Goal: Task Accomplishment & Management: Manage account settings

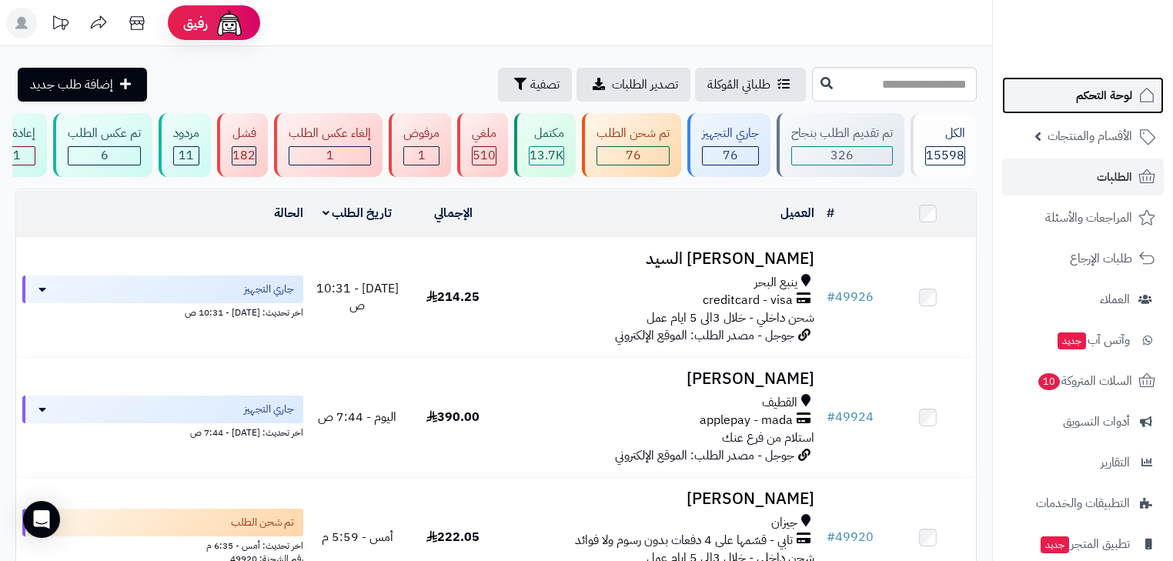
click at [1119, 103] on span "لوحة التحكم" at bounding box center [1104, 96] width 56 height 22
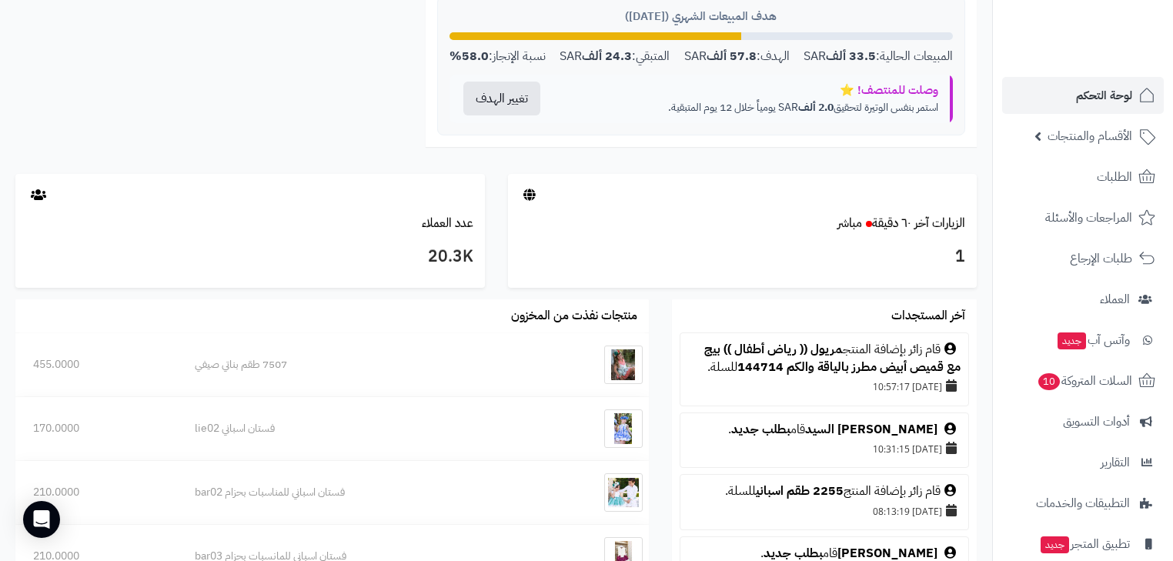
scroll to position [308, 0]
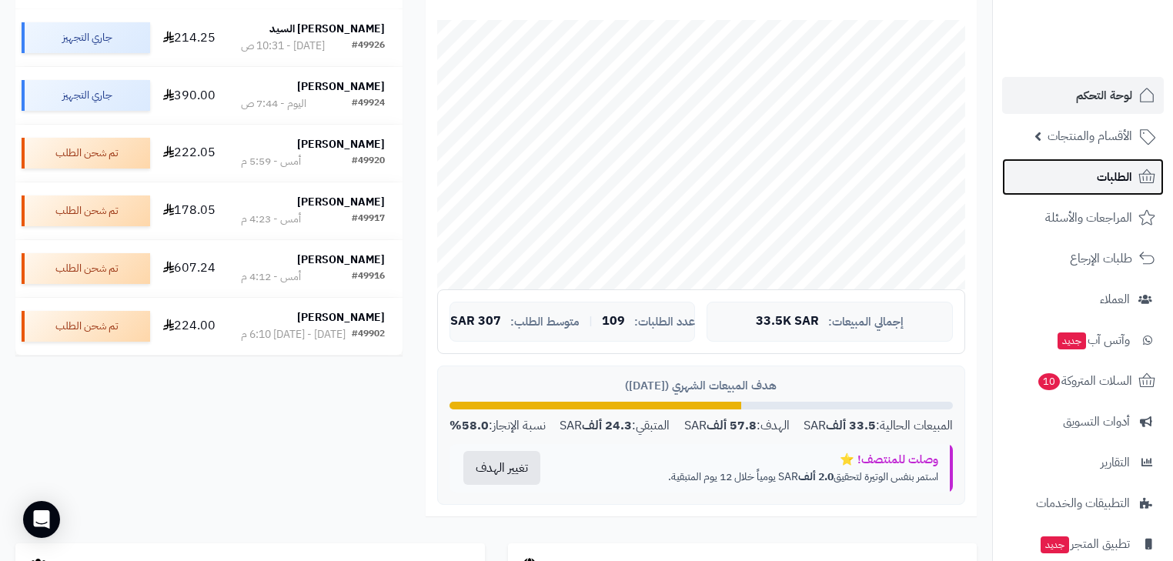
click at [1084, 169] on link "الطلبات" at bounding box center [1083, 177] width 162 height 37
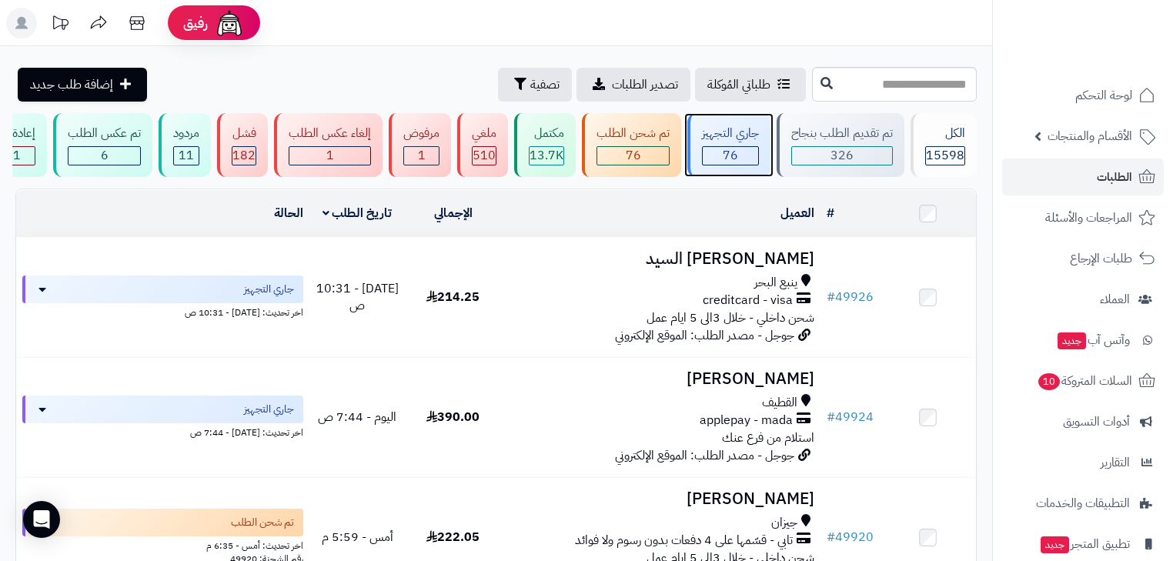
click at [739, 132] on div "جاري التجهيز" at bounding box center [730, 134] width 57 height 18
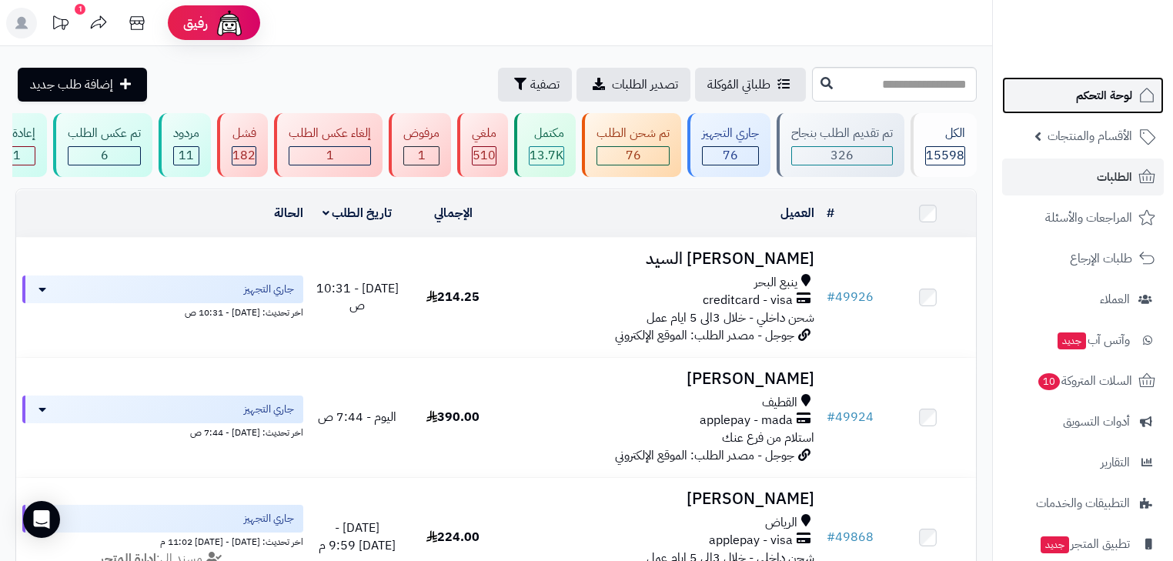
click at [1079, 97] on span "لوحة التحكم" at bounding box center [1104, 96] width 56 height 22
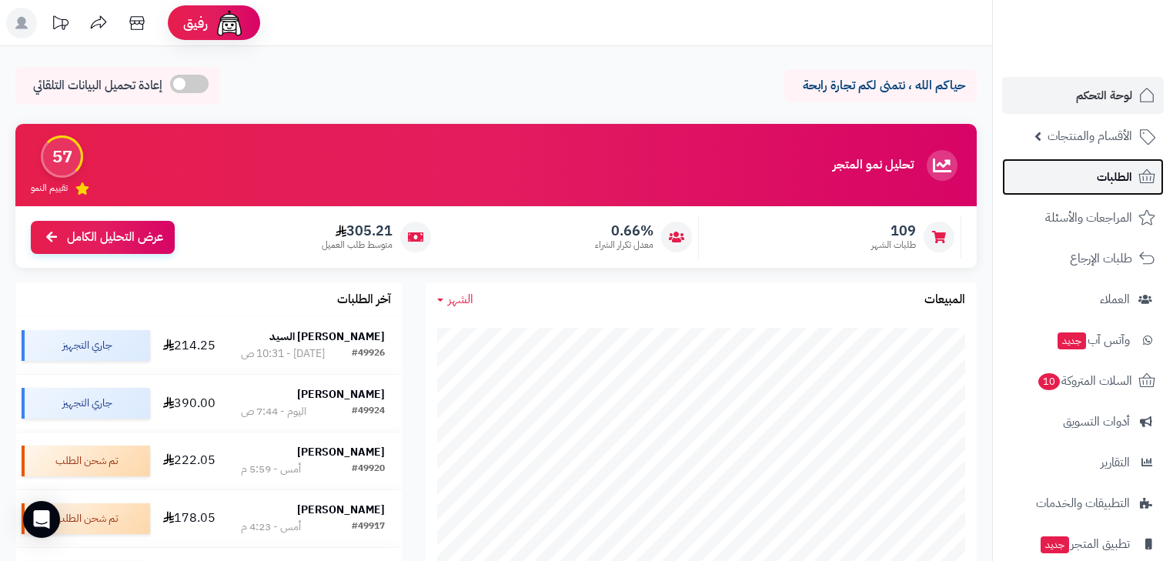
click at [1113, 182] on span "الطلبات" at bounding box center [1114, 177] width 35 height 22
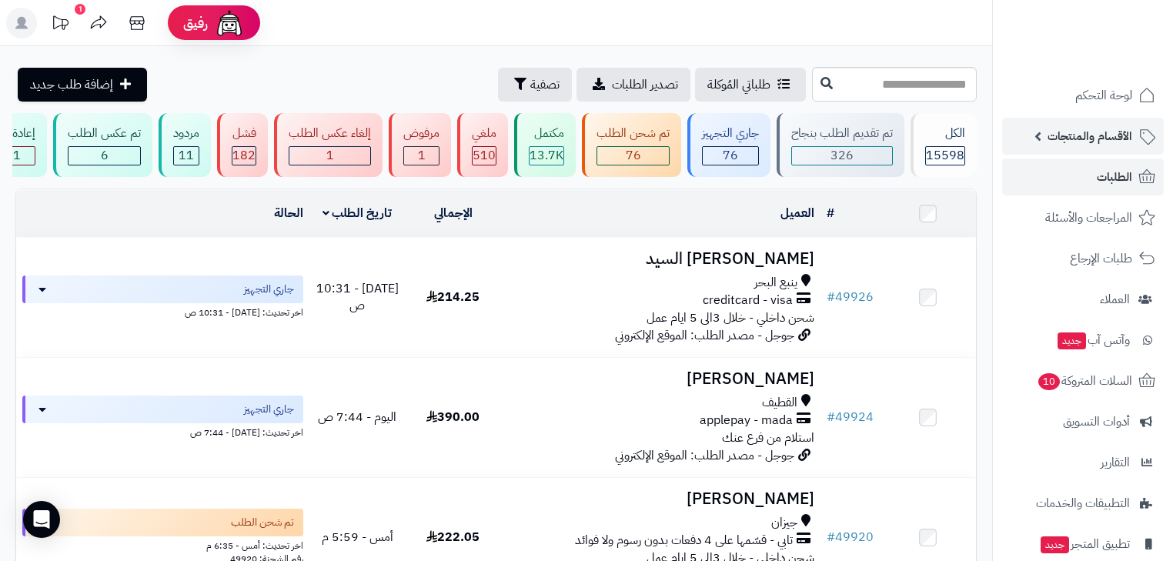
click at [1127, 131] on span "الأقسام والمنتجات" at bounding box center [1090, 136] width 85 height 22
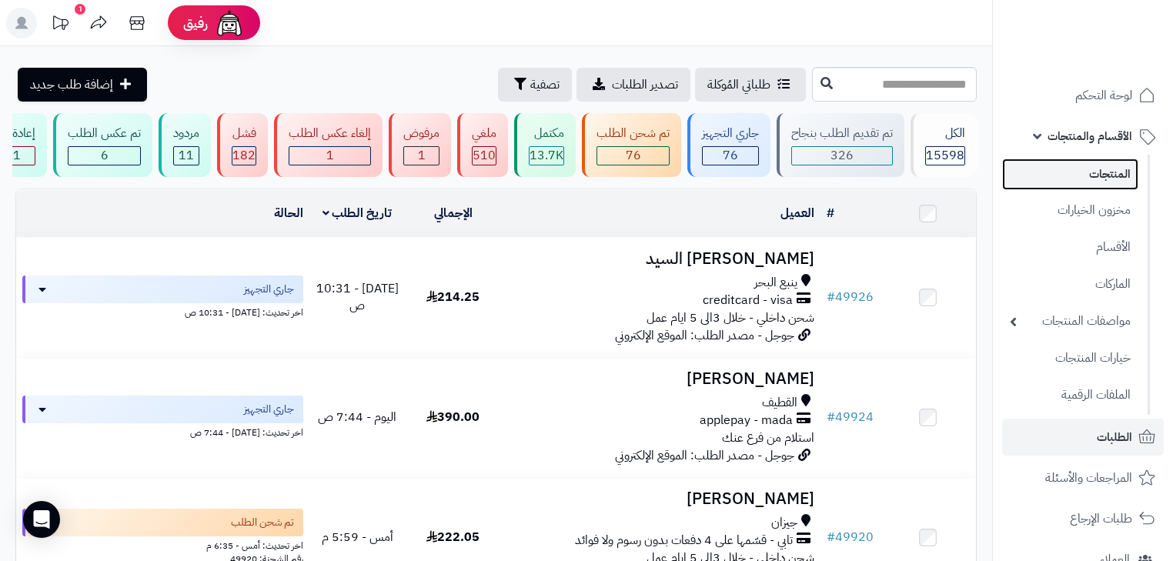
click at [1126, 167] on link "المنتجات" at bounding box center [1070, 175] width 136 height 32
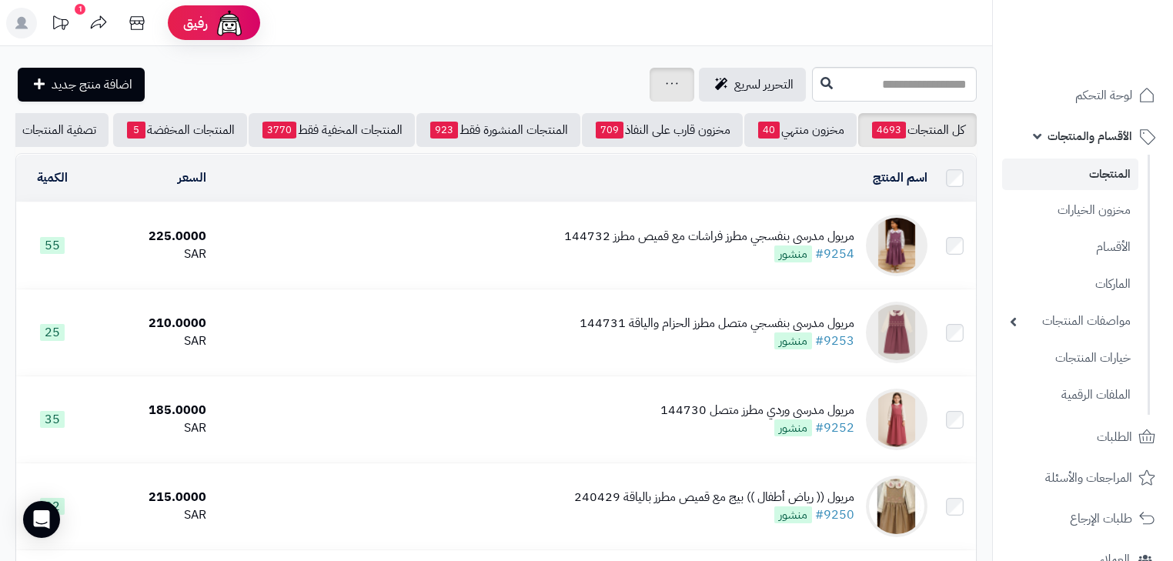
click at [666, 82] on icon at bounding box center [672, 84] width 12 height 10
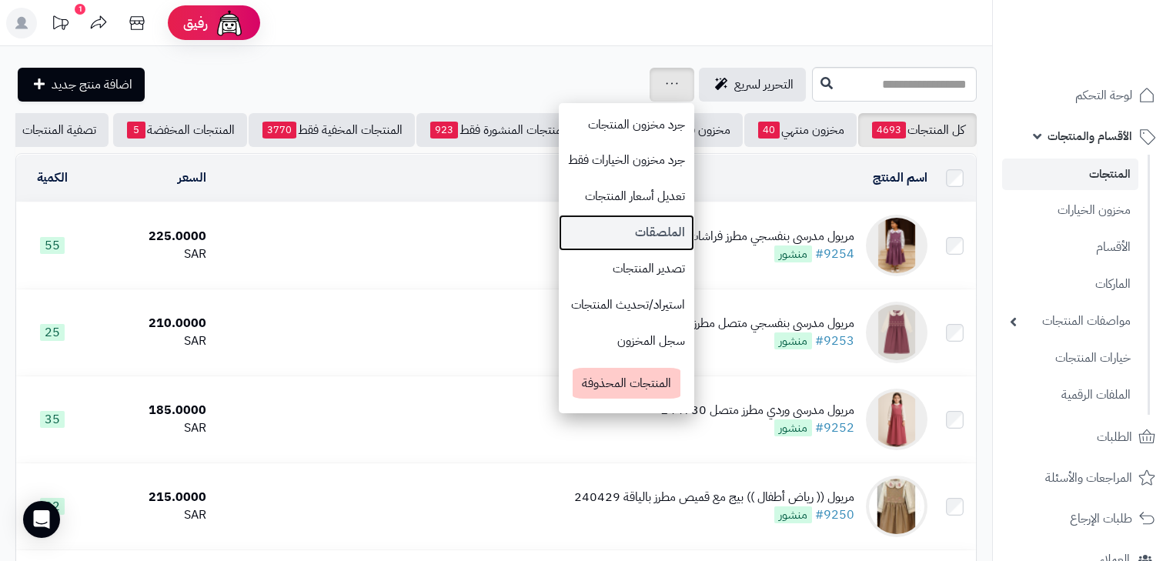
click at [564, 231] on link "الملصقات" at bounding box center [627, 233] width 136 height 36
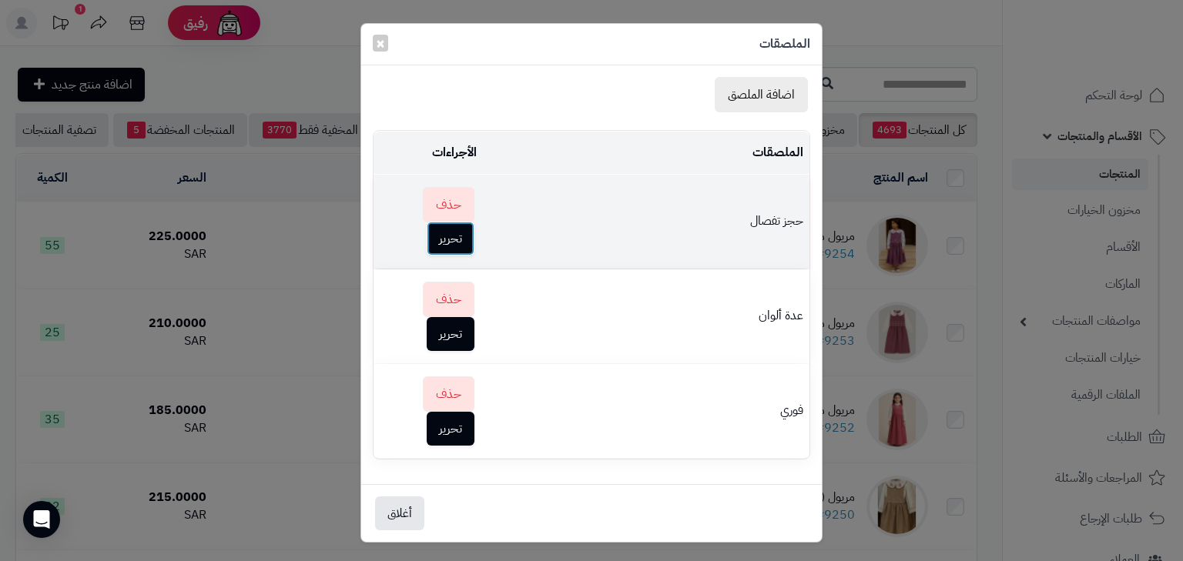
click at [443, 233] on button "تحرير" at bounding box center [451, 239] width 48 height 34
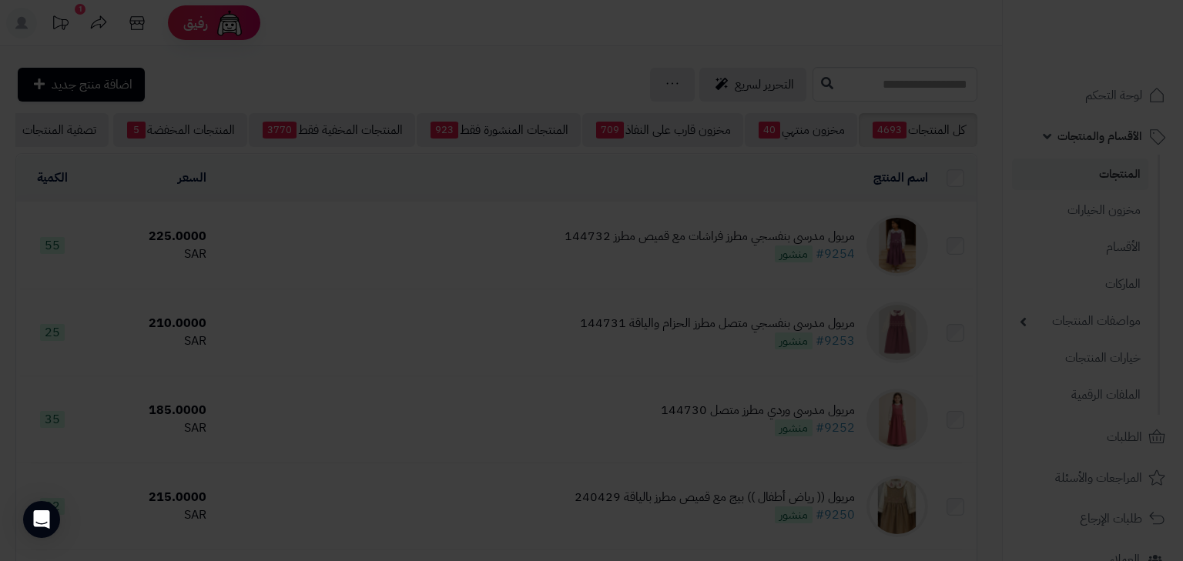
type input "*********"
select select "*******"
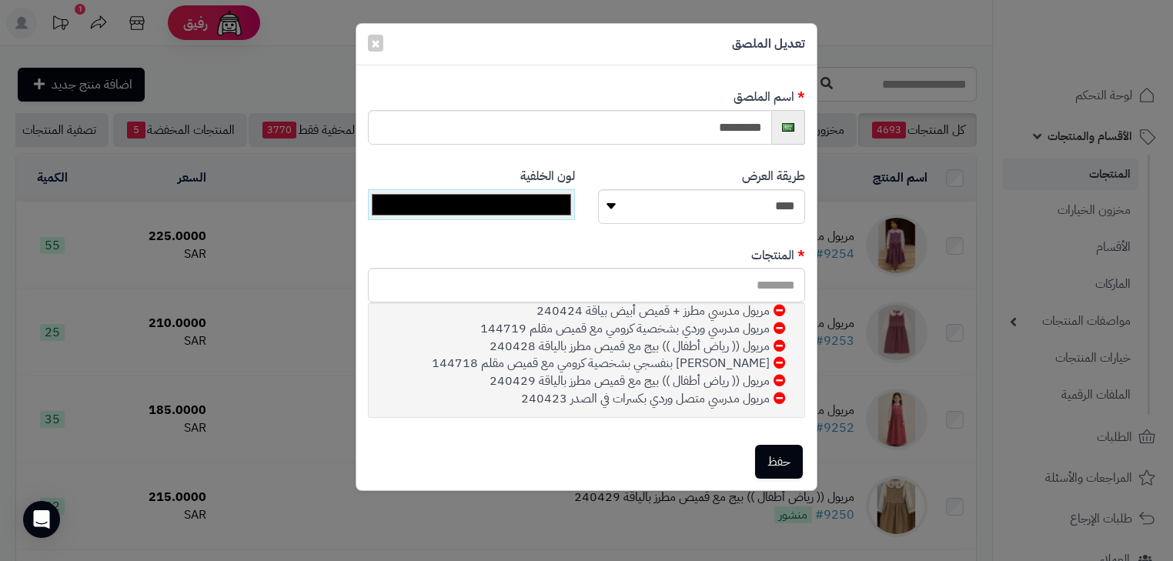
scroll to position [73, 0]
drag, startPoint x: 539, startPoint y: 377, endPoint x: 504, endPoint y: 374, distance: 35.6
click at [504, 374] on div "مريول (( رياض أطفال )) بيج مع قميص مطرز بالياقة 240429" at bounding box center [586, 377] width 407 height 18
drag, startPoint x: 653, startPoint y: 345, endPoint x: 481, endPoint y: 333, distance: 172.1
click at [481, 333] on div "مريول (( رياض أطفال )) بيج مع قميص مطرز بالياقة 240428" at bounding box center [586, 342] width 407 height 18
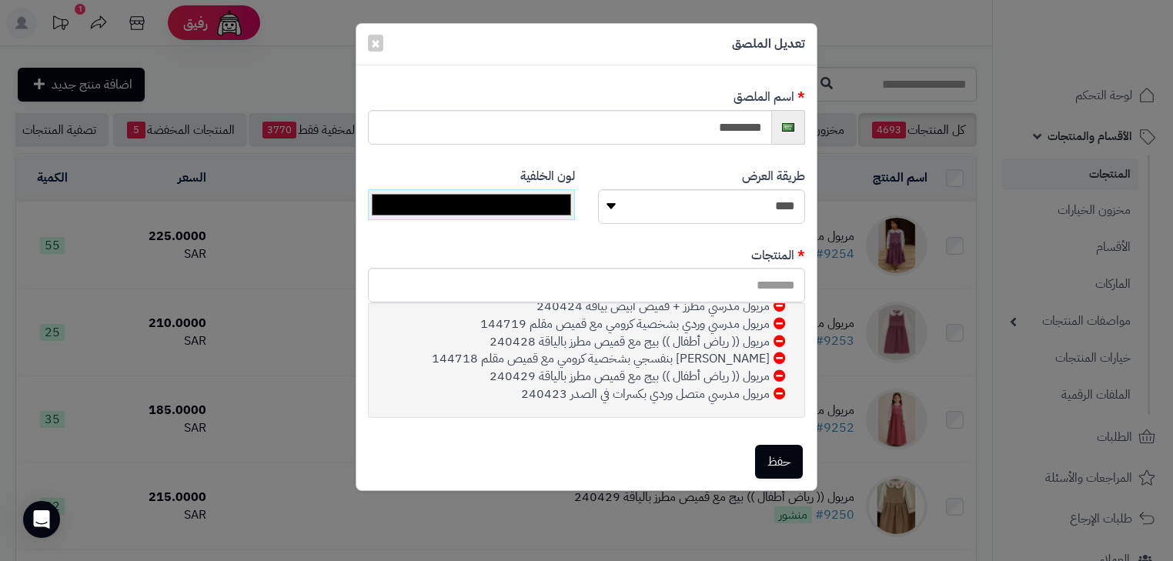
click at [779, 342] on icon at bounding box center [780, 341] width 12 height 12
click at [785, 452] on button "حفظ" at bounding box center [779, 461] width 48 height 34
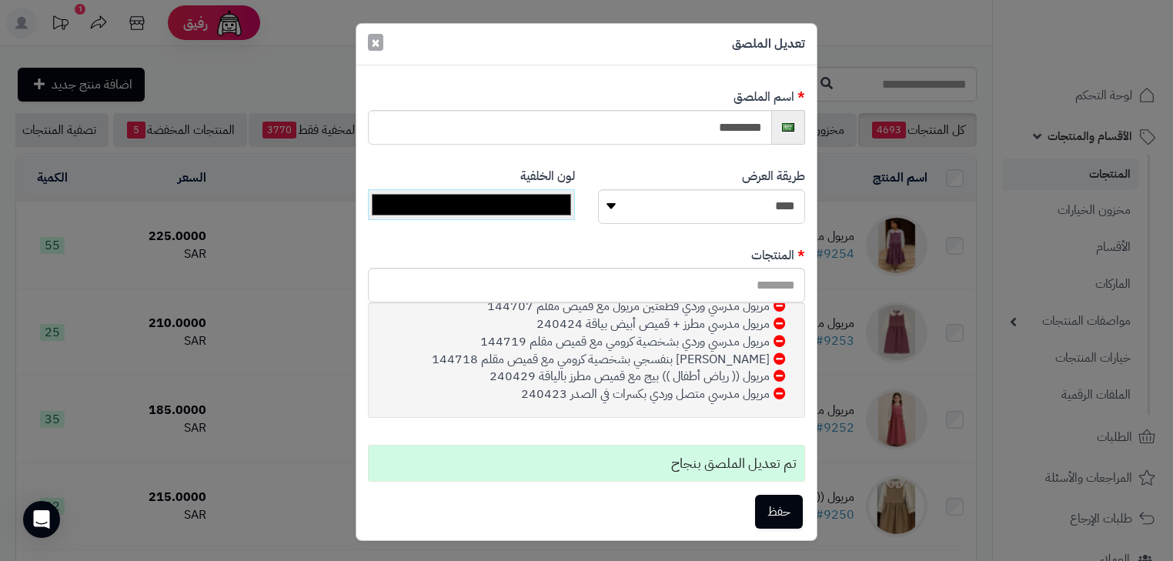
click at [375, 45] on button "×" at bounding box center [375, 42] width 15 height 17
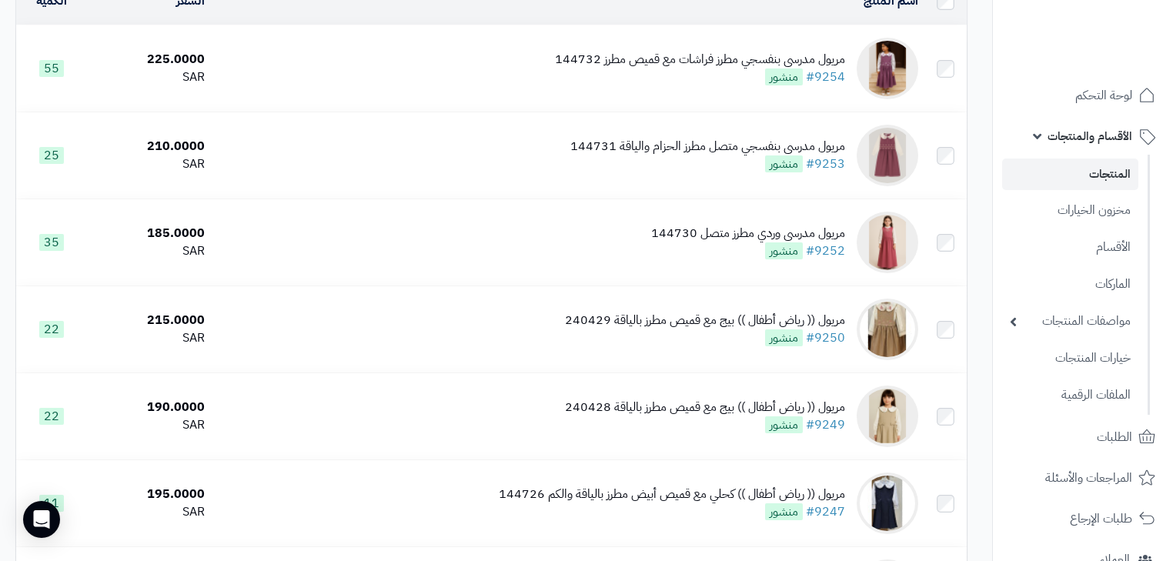
scroll to position [185, 0]
